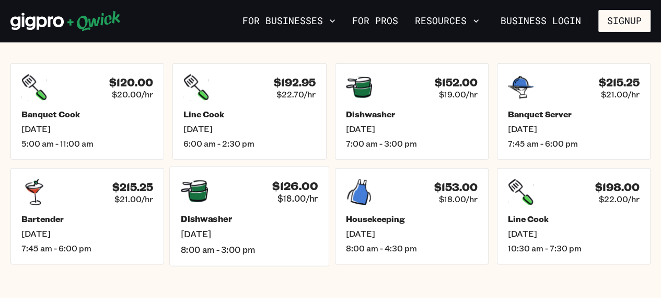
scroll to position [1516, 0]
